Goal: Task Accomplishment & Management: Use online tool/utility

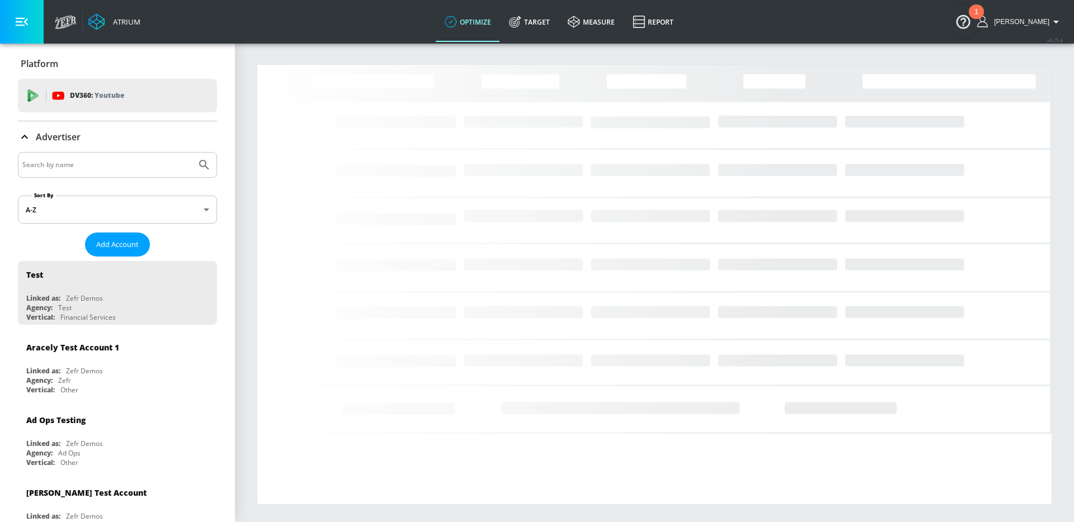
click at [82, 163] on input "Search by name" at bounding box center [106, 165] width 169 height 15
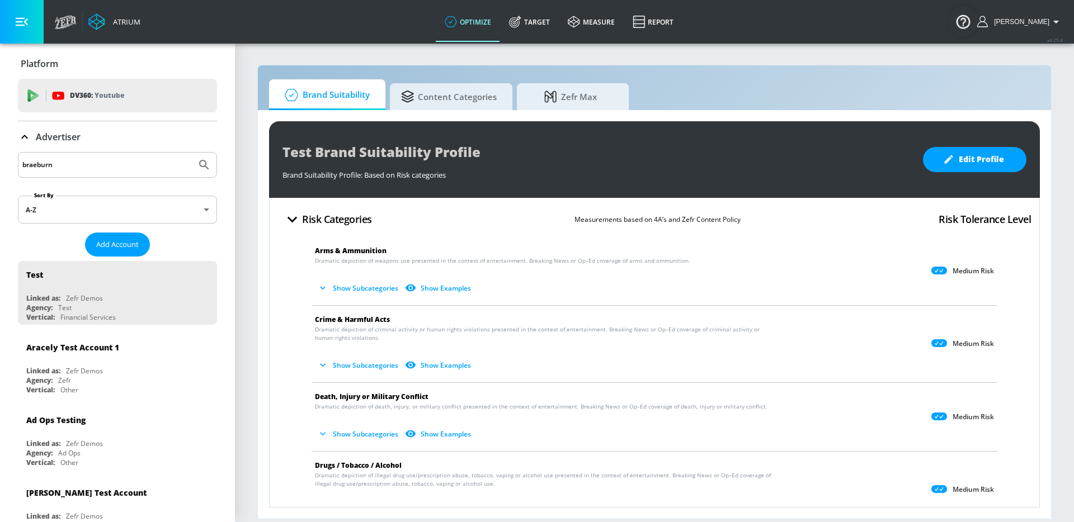
type input "braeburn"
click at [192, 153] on button "Submit Search" at bounding box center [204, 165] width 25 height 25
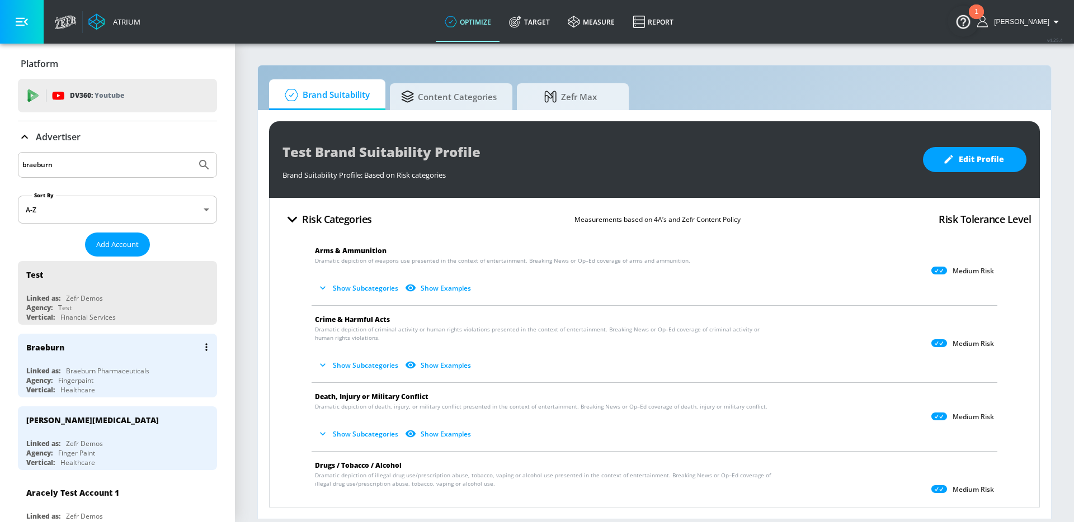
click at [92, 374] on div "Braeburn Pharmaceuticals" at bounding box center [107, 371] width 83 height 10
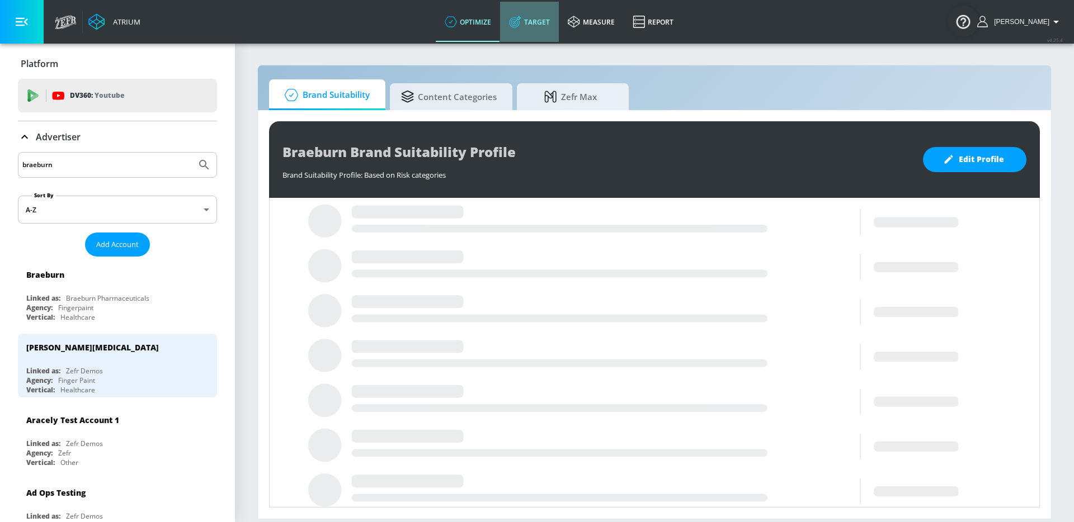
click at [532, 29] on link "Target" at bounding box center [529, 22] width 59 height 40
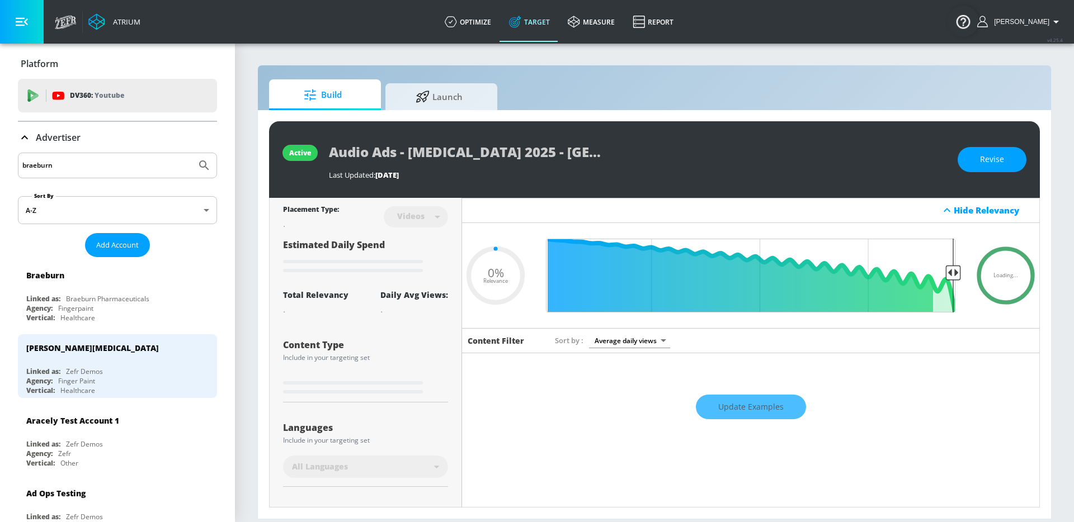
type input "0.05"
click at [470, 84] on span "Launch" at bounding box center [438, 95] width 85 height 27
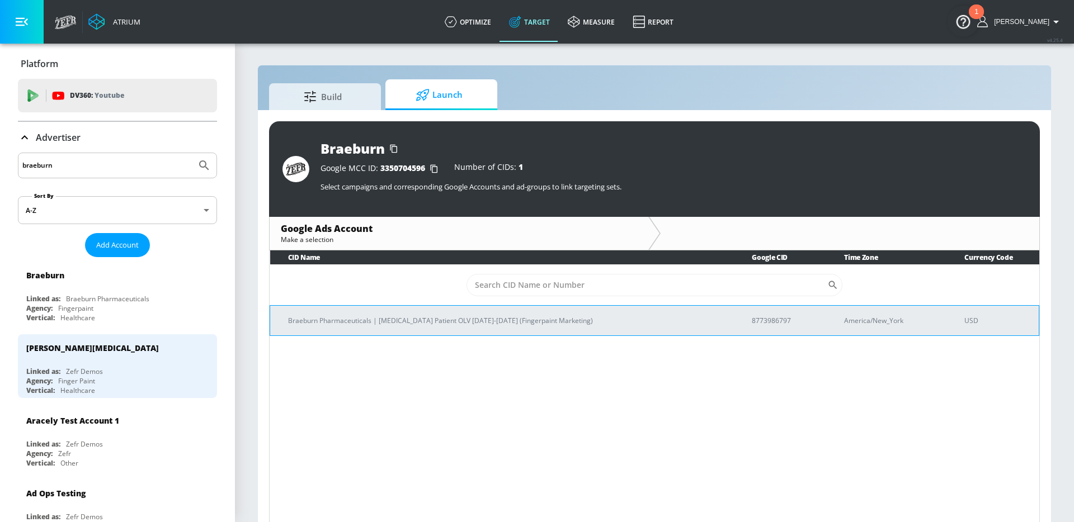
click at [376, 322] on p "Braeburn Pharmaceuticals | [MEDICAL_DATA] Patient OLV [DATE]-[DATE] (Fingerpain…" at bounding box center [506, 321] width 437 height 12
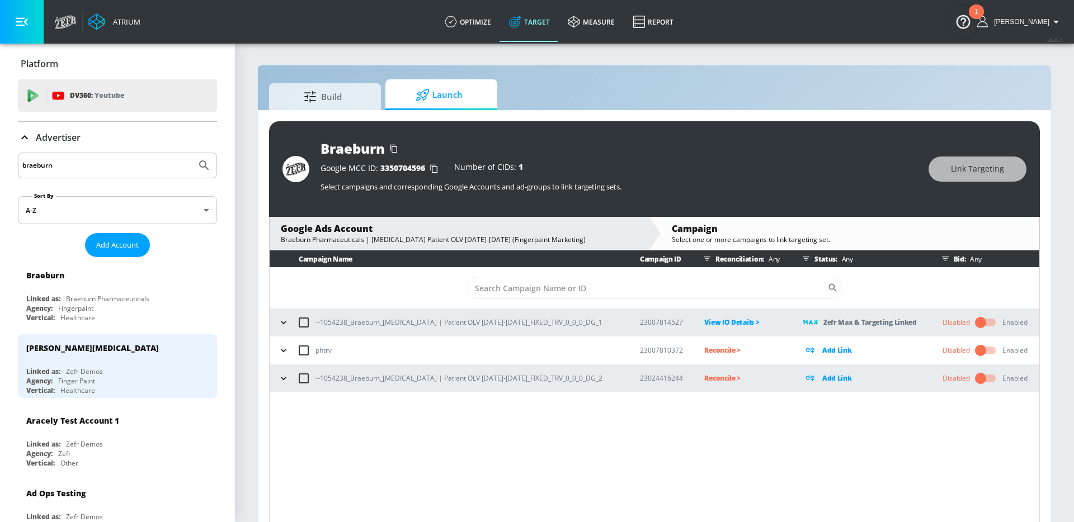
click at [283, 378] on icon "button" at bounding box center [283, 378] width 11 height 11
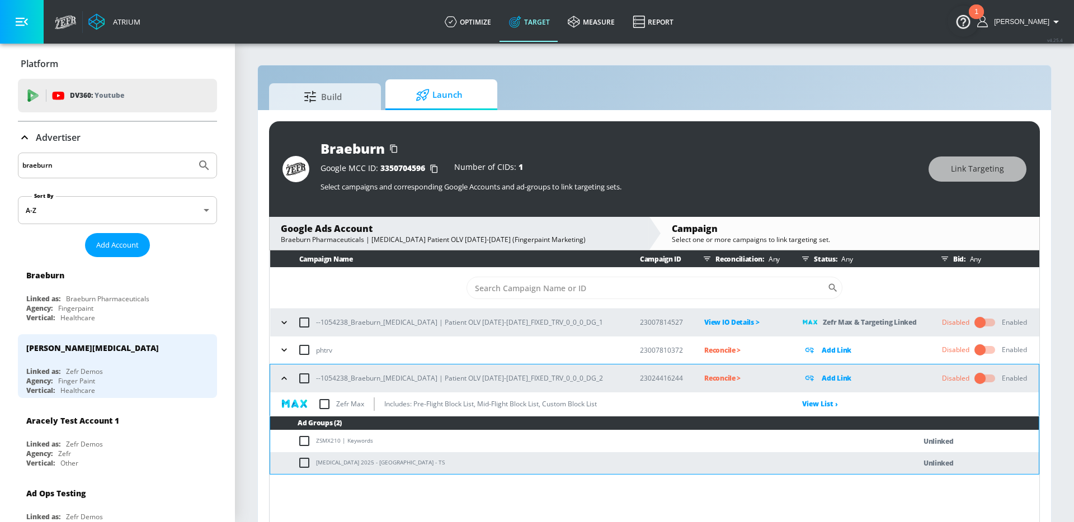
scroll to position [16, 0]
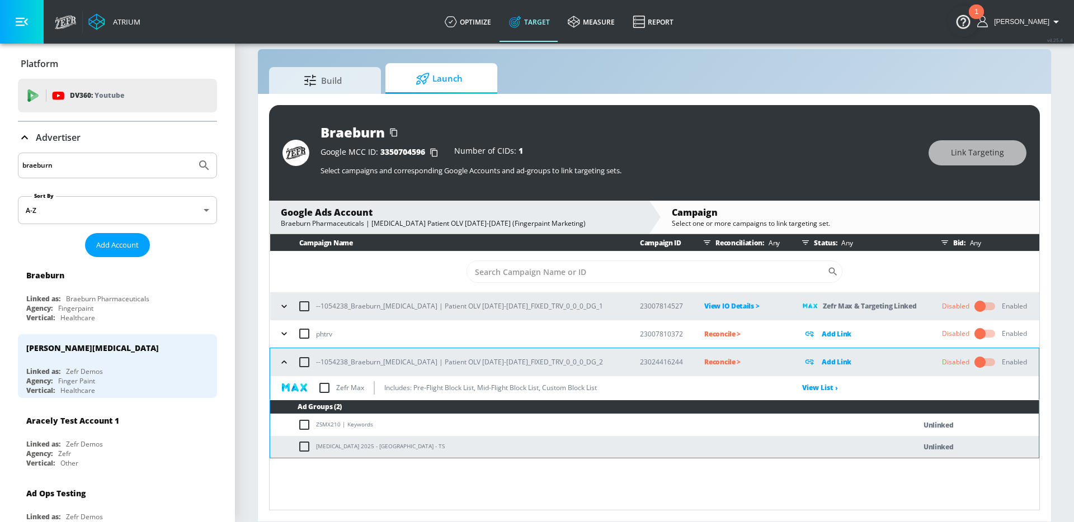
click at [361, 446] on td "[MEDICAL_DATA] 2025 - [GEOGRAPHIC_DATA] - TS" at bounding box center [581, 447] width 622 height 22
copy td "[MEDICAL_DATA] 2025 - [GEOGRAPHIC_DATA] - TS"
click at [306, 448] on input "checkbox" at bounding box center [306, 446] width 18 height 13
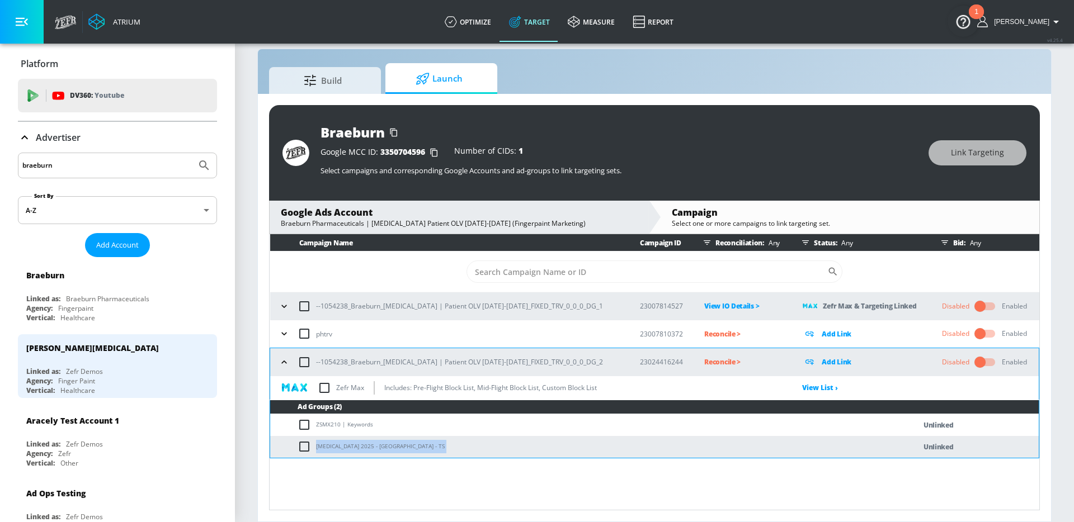
checkbox input "true"
click at [953, 165] on button "Link Targeting" at bounding box center [977, 152] width 98 height 25
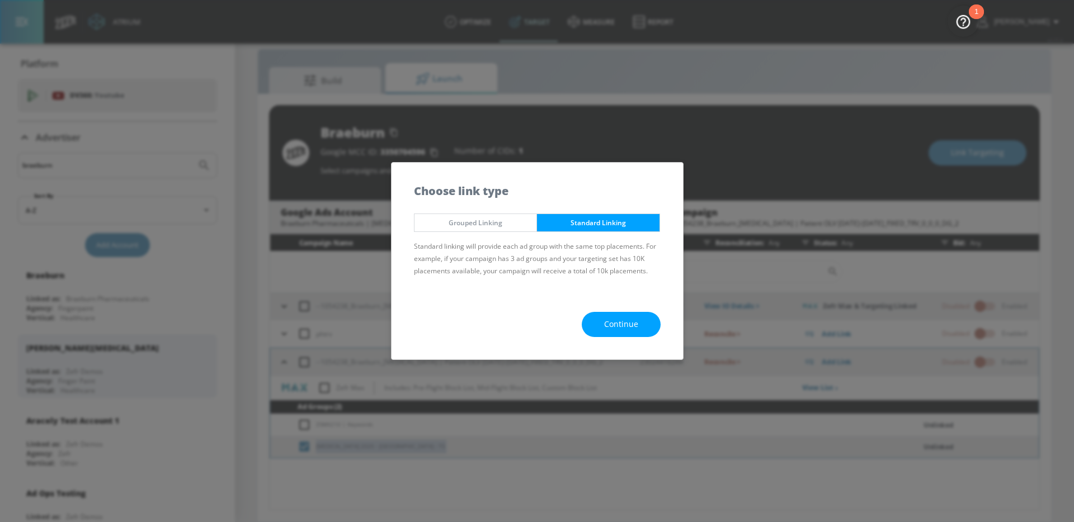
click at [607, 333] on button "Continue" at bounding box center [621, 324] width 79 height 25
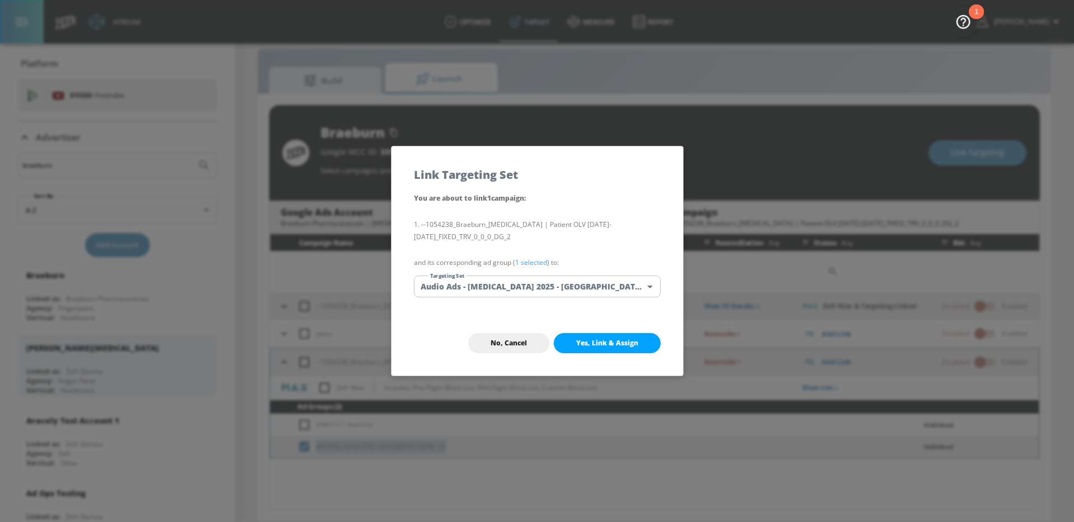
click at [564, 281] on body "Atrium optimize Target measure Report optimize Target measure Report v 4.25.4 A…" at bounding box center [537, 253] width 1074 height 538
click at [513, 324] on li "[MEDICAL_DATA] 2025 - [GEOGRAPHIC_DATA] - TS" at bounding box center [537, 326] width 247 height 18
type input "8d54ae7b-67ad-4b93-9de0-9d3c4f2bf9de"
click at [531, 247] on p "--1054238_Braeburn_[MEDICAL_DATA] | Patient OLV [DATE]-[DATE]_FIXED_TRV_0_0_0_D…" at bounding box center [537, 231] width 247 height 38
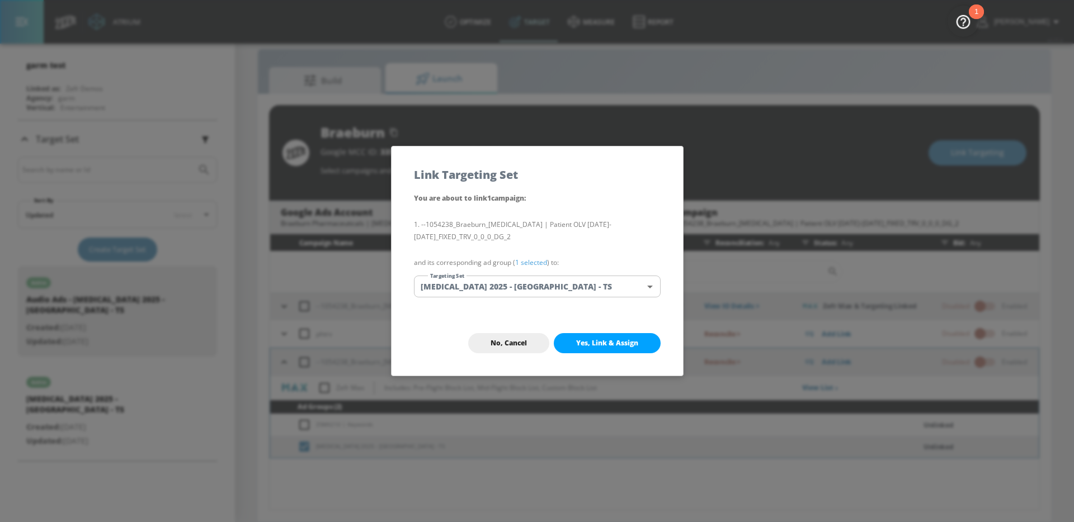
click at [584, 342] on span "Yes, Link & Assign" at bounding box center [607, 343] width 62 height 9
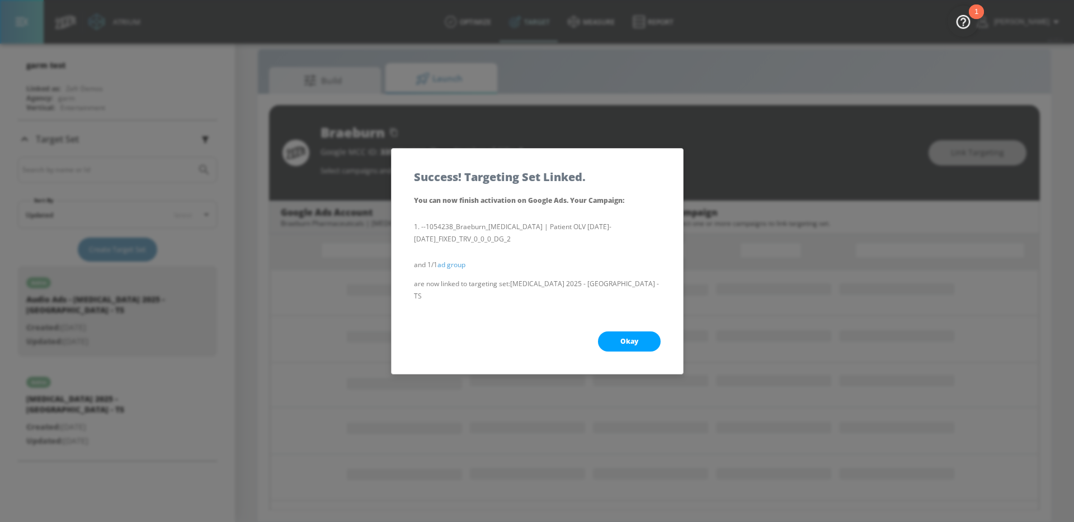
click at [618, 332] on button "Okay" at bounding box center [629, 342] width 63 height 20
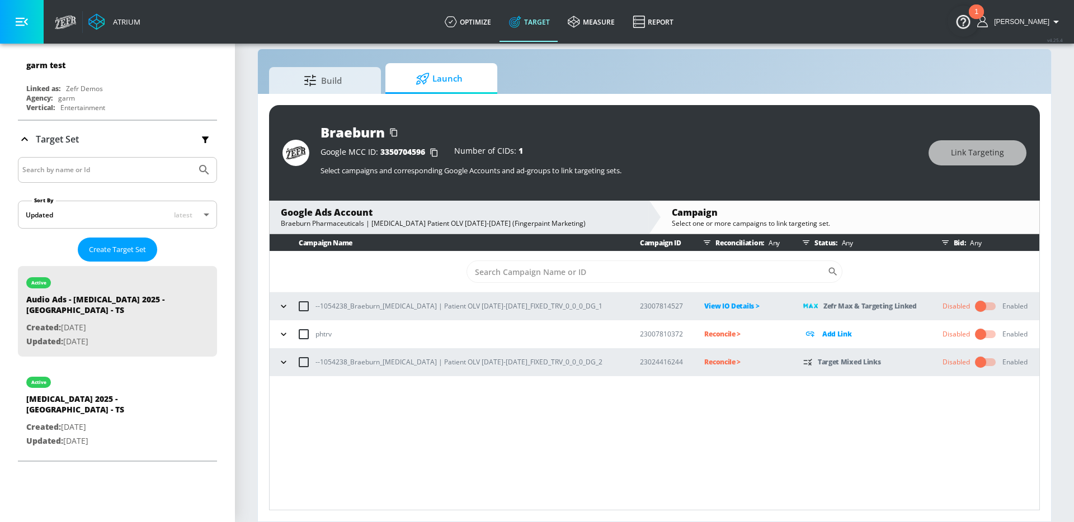
click at [282, 357] on icon "button" at bounding box center [283, 362] width 11 height 11
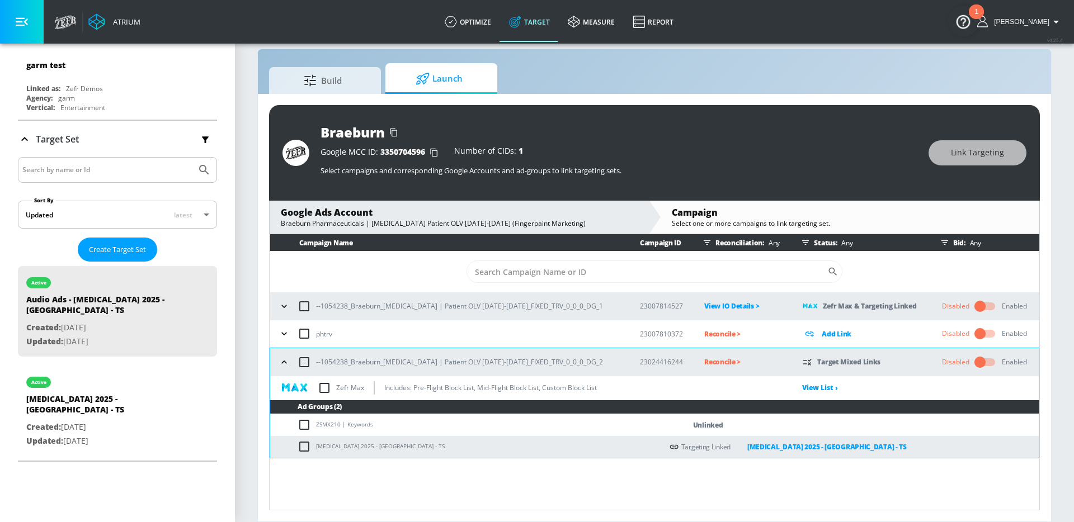
click at [326, 391] on input "checkbox" at bounding box center [324, 387] width 23 height 23
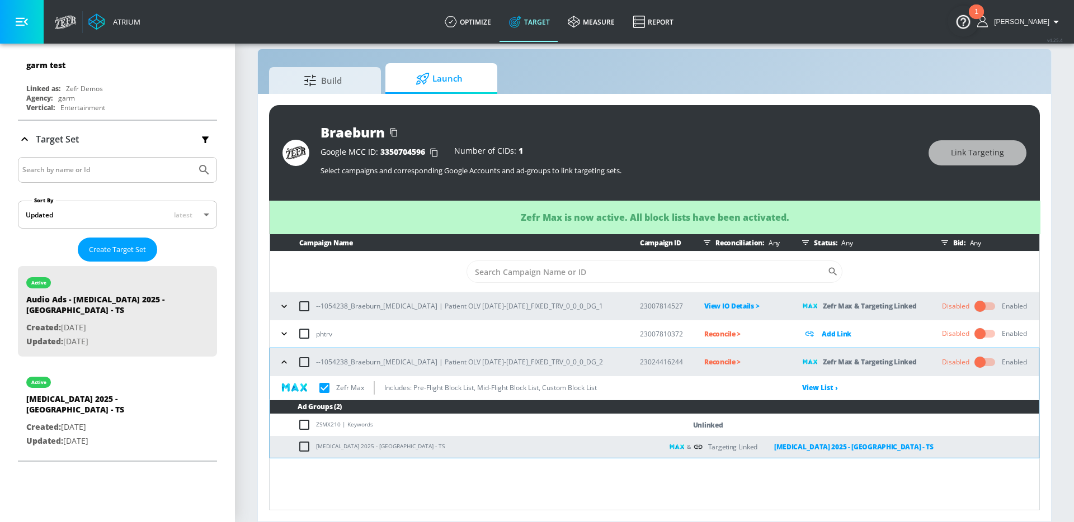
checkbox input "true"
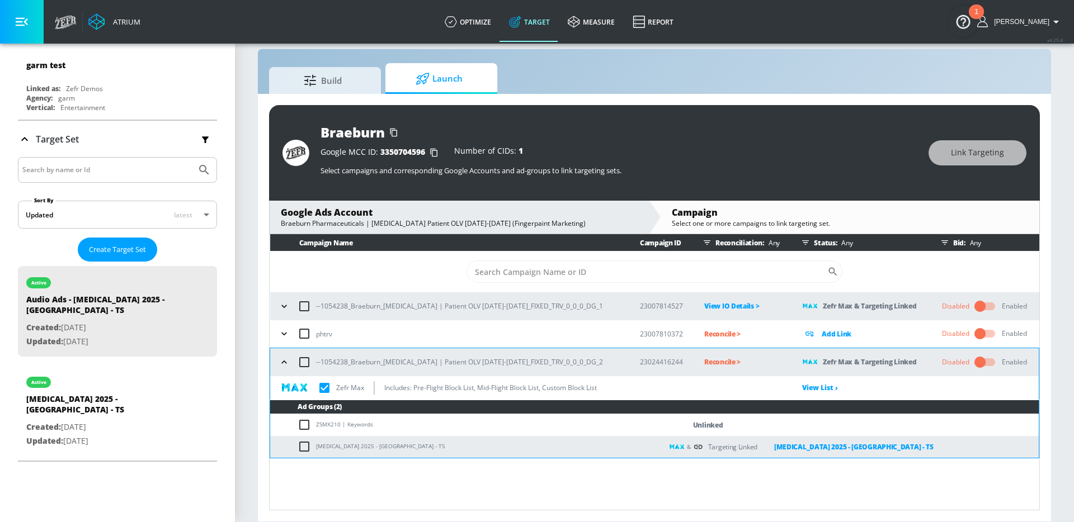
click at [704, 363] on p "Reconcile >" at bounding box center [744, 362] width 81 height 13
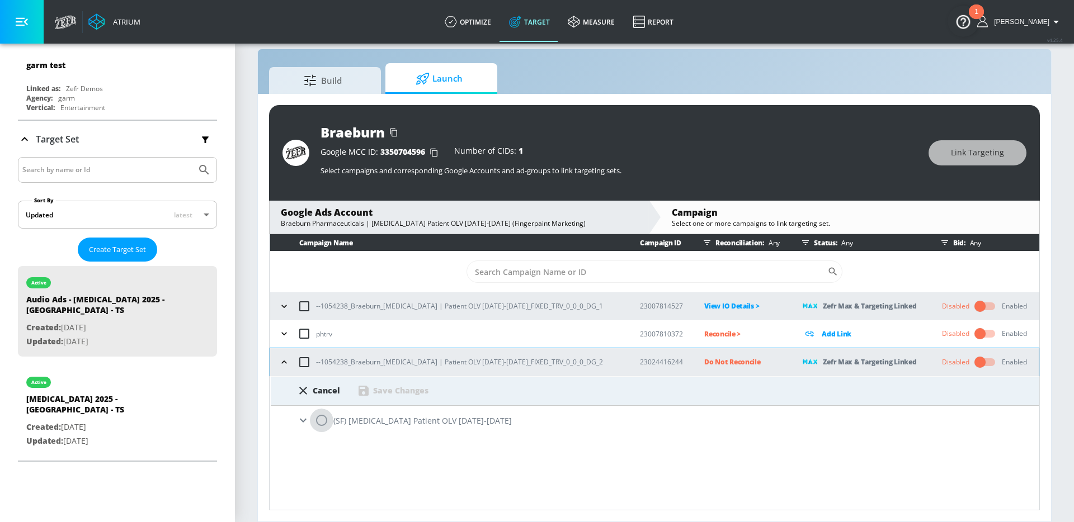
click at [316, 422] on input "radio" at bounding box center [321, 420] width 23 height 23
radio input "true"
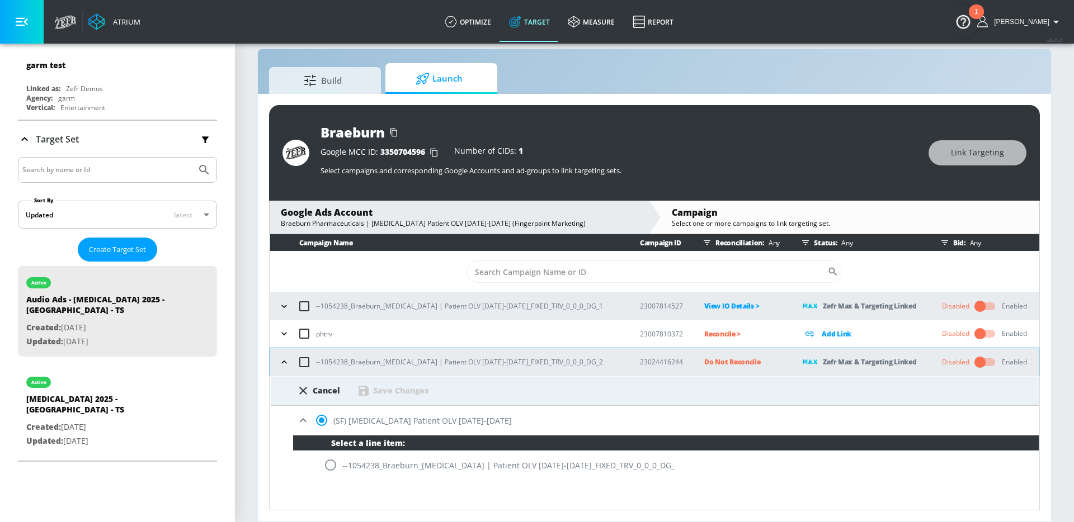
click at [339, 465] on input "radio" at bounding box center [330, 464] width 23 height 23
radio input "true"
click at [393, 387] on div "Save Changes" at bounding box center [400, 390] width 55 height 11
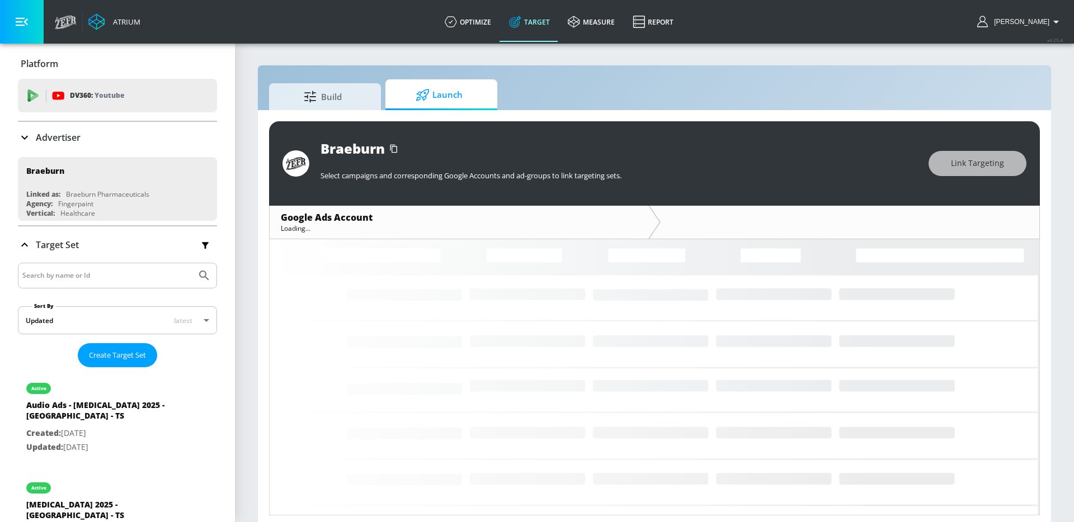
scroll to position [5, 0]
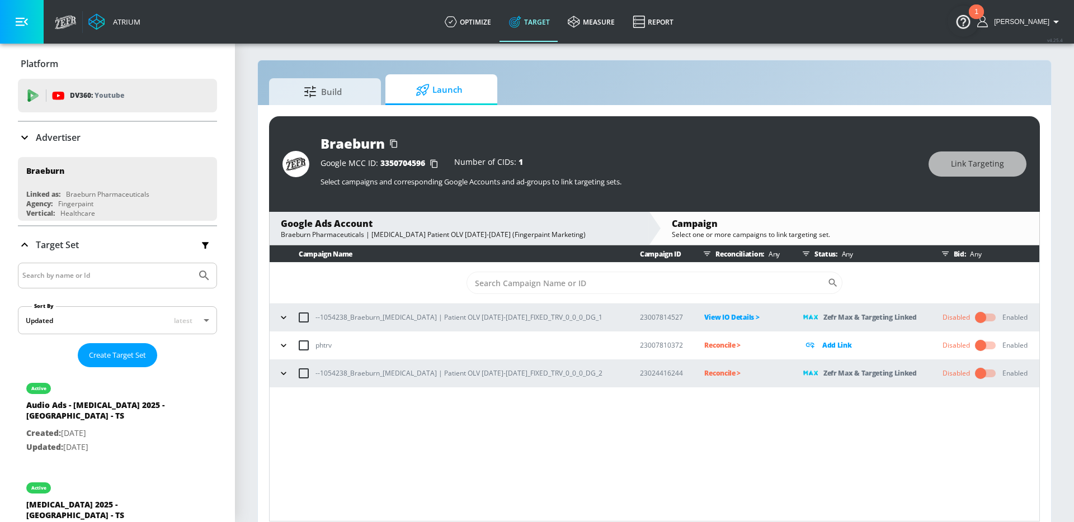
click at [704, 371] on p "Reconcile >" at bounding box center [744, 373] width 81 height 13
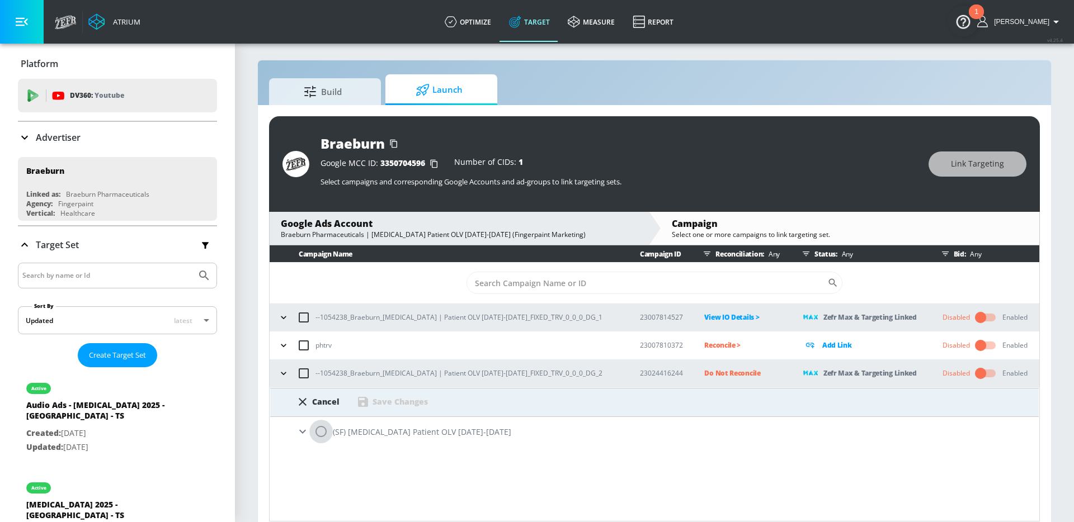
click at [315, 438] on input "radio" at bounding box center [320, 431] width 23 height 23
radio input "true"
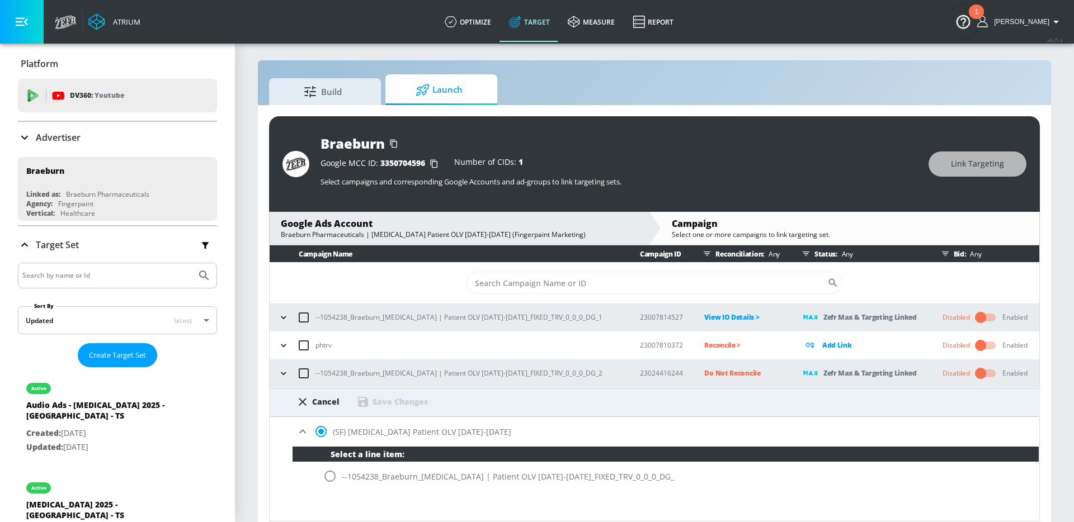
click at [327, 482] on input "radio" at bounding box center [329, 476] width 23 height 23
radio input "true"
click at [390, 403] on div "Save Changes" at bounding box center [399, 401] width 55 height 11
